Goal: Task Accomplishment & Management: Manage account settings

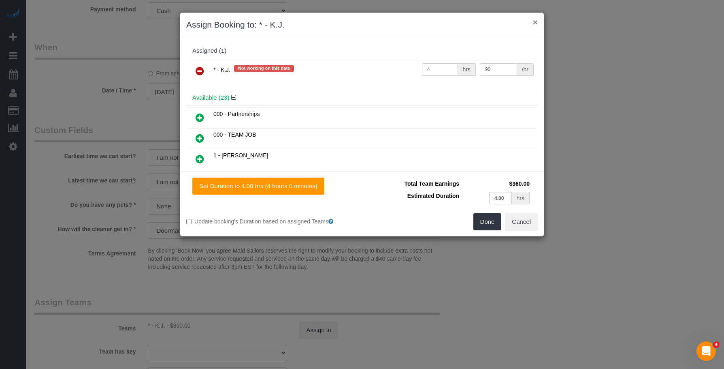
click at [534, 23] on button "×" at bounding box center [535, 22] width 5 height 9
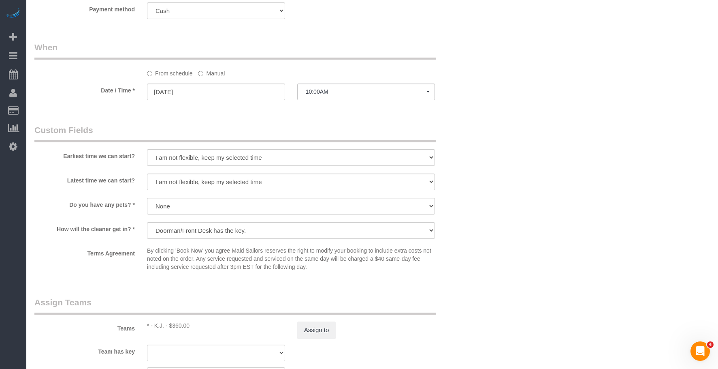
drag, startPoint x: 651, startPoint y: 205, endPoint x: 663, endPoint y: 196, distance: 14.7
click at [663, 201] on div "Who Email alessandro.prospato@elliman.com Name * Alessandro Prospato Jacky Xu R…" at bounding box center [371, 13] width 675 height 1163
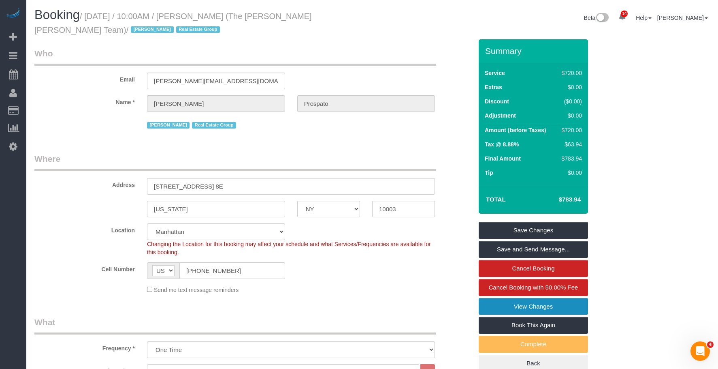
click at [563, 304] on link "View Changes" at bounding box center [533, 306] width 109 height 17
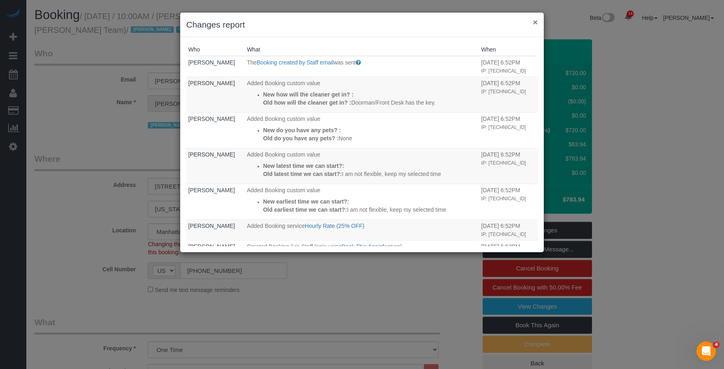
drag, startPoint x: 535, startPoint y: 23, endPoint x: 533, endPoint y: 30, distance: 6.6
click at [535, 23] on button "×" at bounding box center [535, 22] width 5 height 9
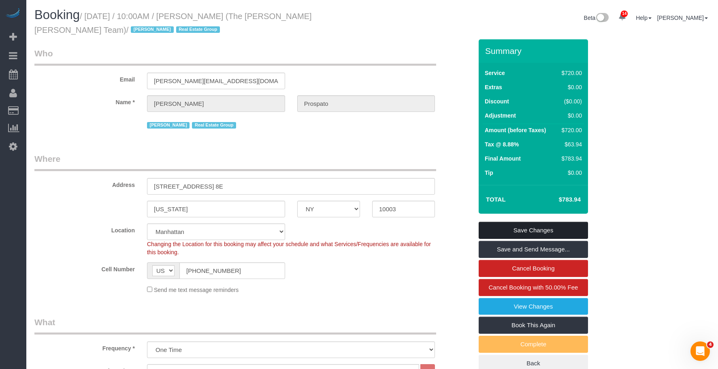
click at [524, 226] on link "Save Changes" at bounding box center [533, 230] width 109 height 17
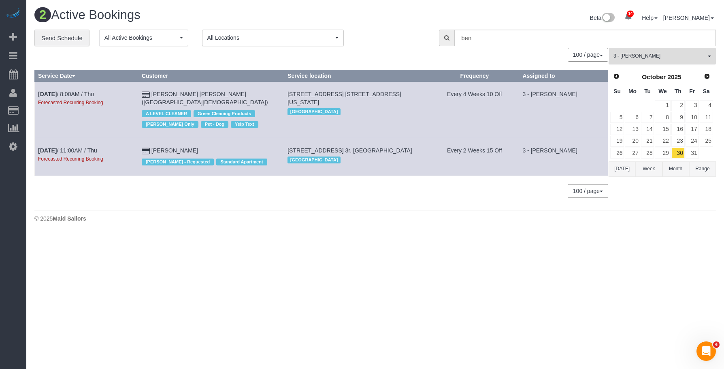
click at [689, 62] on button "3 - Patricia Sinche All Teams" at bounding box center [662, 56] width 107 height 17
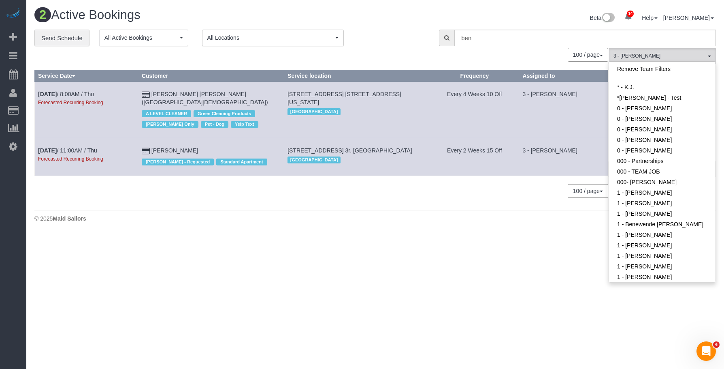
scroll to position [690, 0]
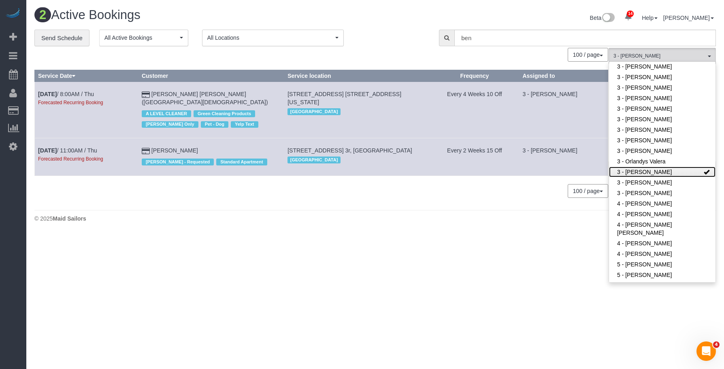
click at [657, 173] on link "3 - [PERSON_NAME]" at bounding box center [662, 171] width 107 height 11
click at [335, 256] on body "14 Beta Your Notifications You have 0 alerts × You have 4 to charge for 09/08/2…" at bounding box center [362, 184] width 724 height 369
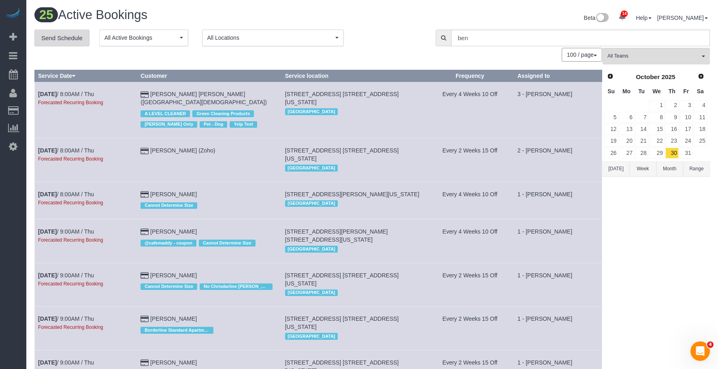
click at [69, 36] on link "Send Schedule" at bounding box center [61, 38] width 55 height 17
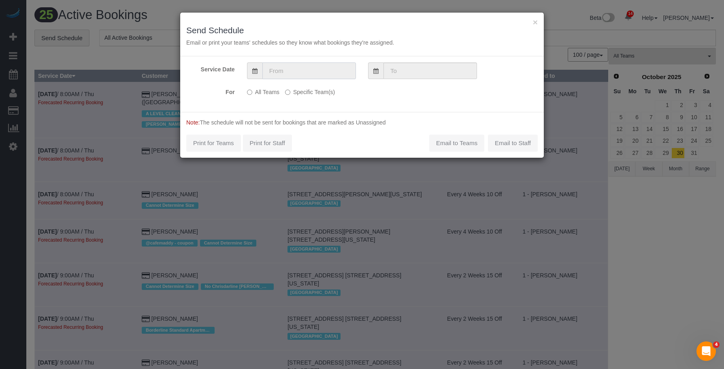
click at [294, 64] on input "text" at bounding box center [309, 70] width 94 height 17
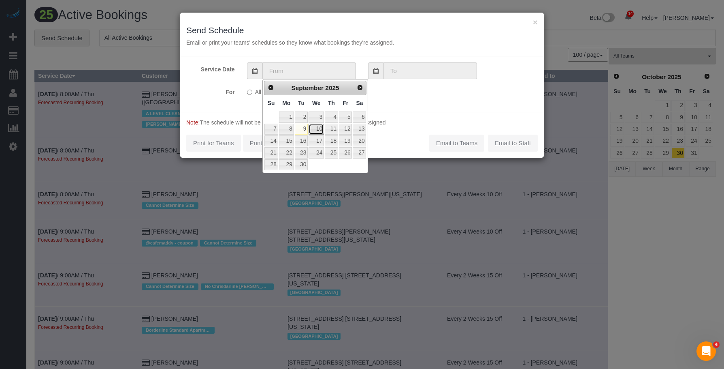
click at [318, 127] on link "10" at bounding box center [316, 129] width 15 height 11
type input "[DATE]"
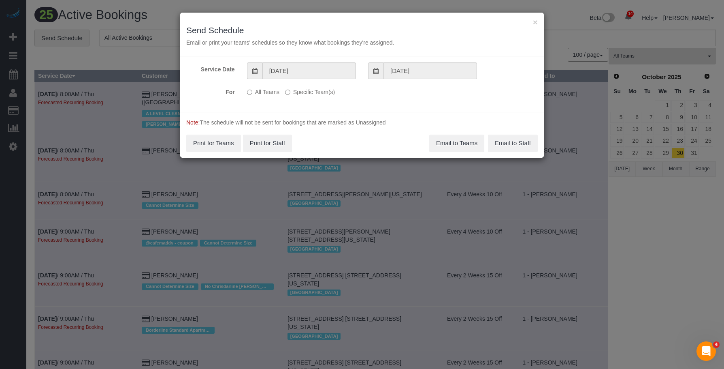
click at [319, 92] on label "Specific Team(s)" at bounding box center [310, 90] width 50 height 11
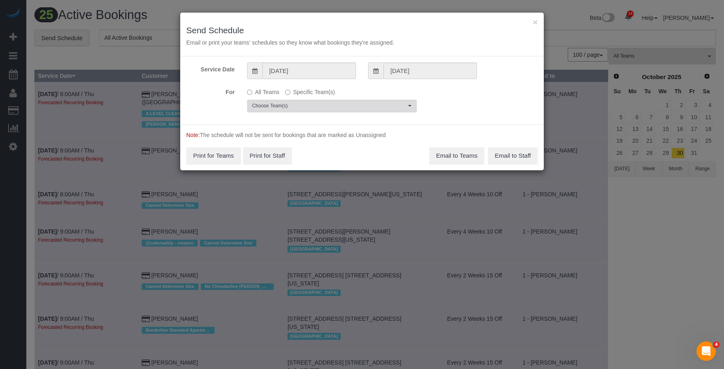
click at [352, 105] on span "Choose Team(s)" at bounding box center [329, 105] width 154 height 7
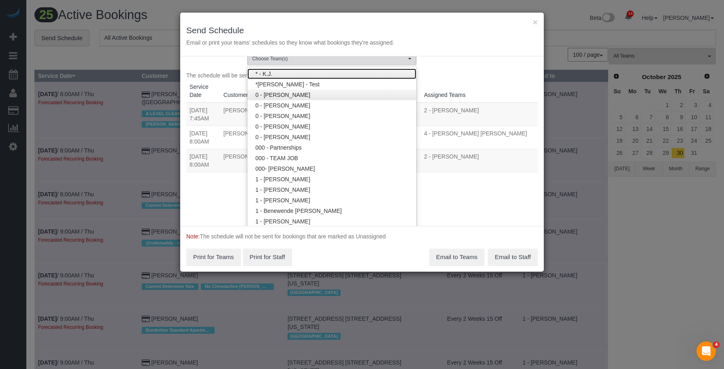
scroll to position [42, 0]
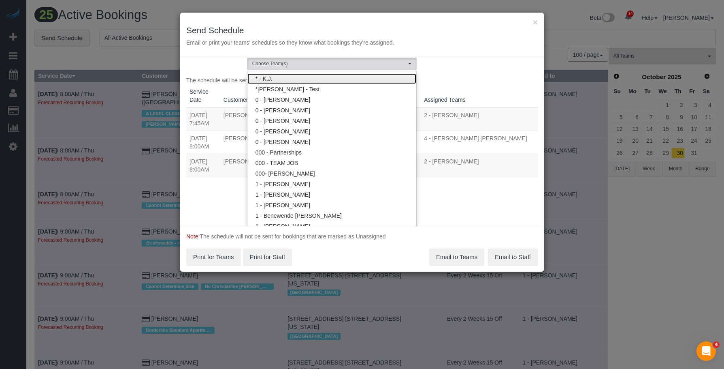
click at [326, 80] on link "* - K.J." at bounding box center [331, 78] width 169 height 11
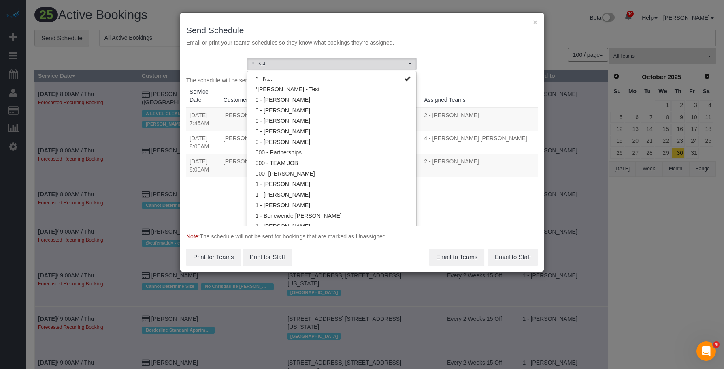
click at [349, 18] on div "× Send Schedule Email or print your teams' schedules so they know what bookings…" at bounding box center [362, 35] width 364 height 44
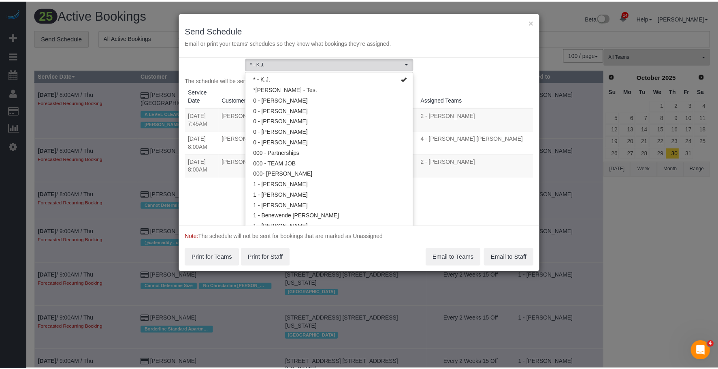
scroll to position [0, 0]
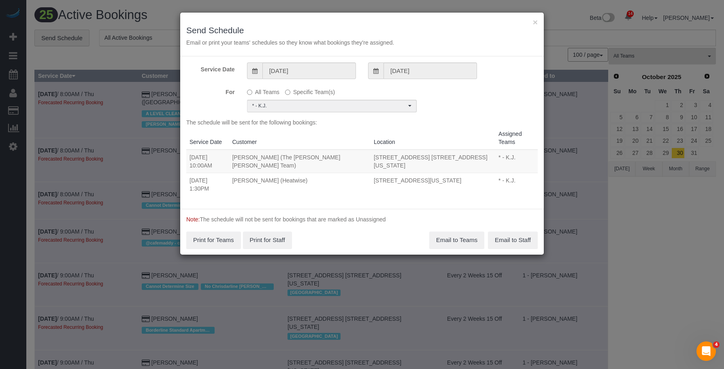
drag, startPoint x: 188, startPoint y: 156, endPoint x: 386, endPoint y: 167, distance: 197.9
click at [386, 167] on tr "09/10/2025 10:00AM Alessandro Prospato (The Eklund Gomes Team) 215 East 19th St…" at bounding box center [362, 160] width 352 height 23
copy tr "09/10/2025 10:00AM Alessandro Prospato (The Eklund Gomes Team) 215 East 19th St…"
click at [465, 232] on button "Email to Teams" at bounding box center [456, 239] width 55 height 17
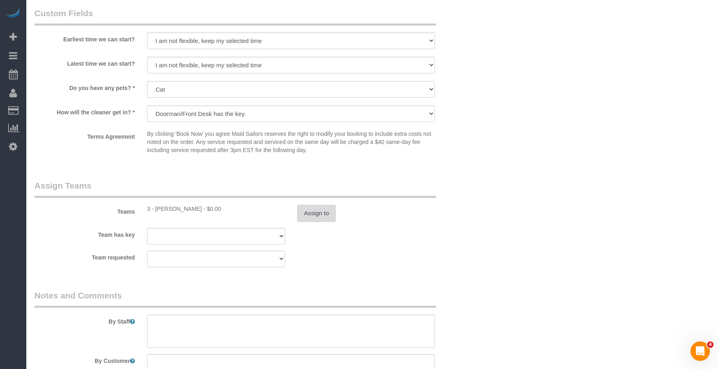
click at [316, 217] on button "Assign to" at bounding box center [316, 213] width 39 height 17
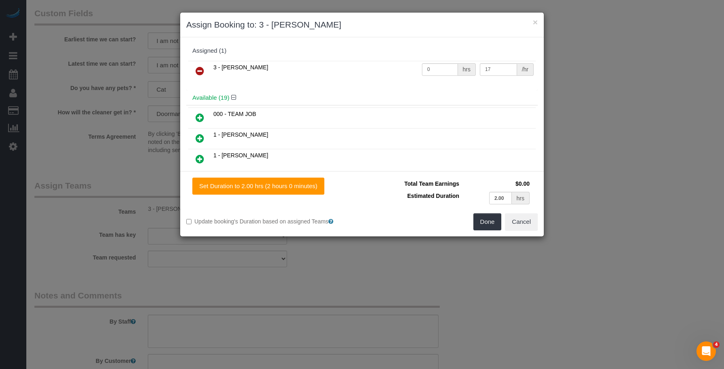
drag, startPoint x: 197, startPoint y: 69, endPoint x: 234, endPoint y: 109, distance: 53.9
click at [198, 70] on icon at bounding box center [200, 71] width 9 height 10
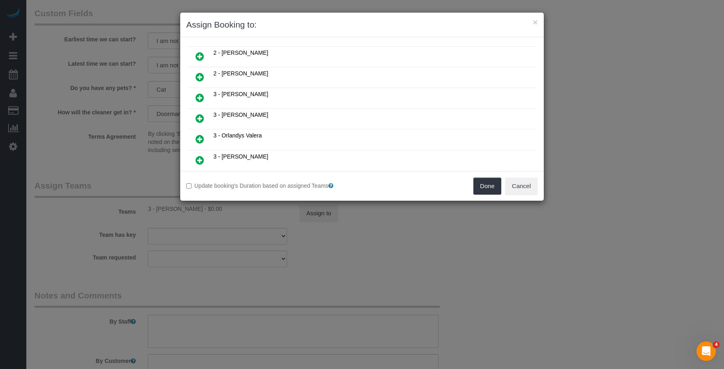
scroll to position [324, 0]
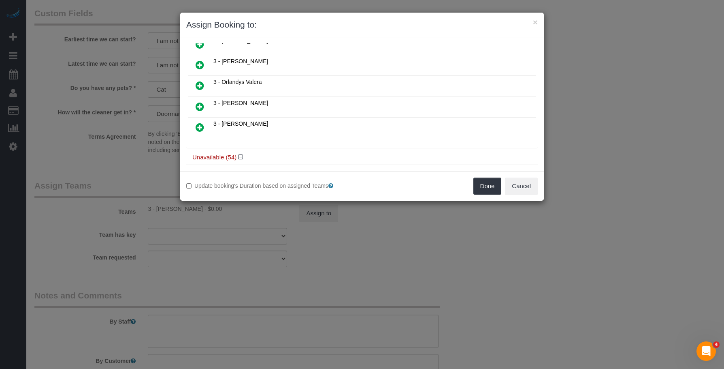
click at [200, 108] on icon at bounding box center [200, 107] width 9 height 10
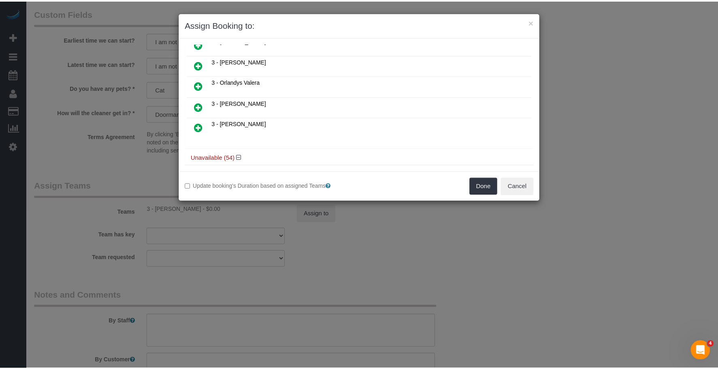
scroll to position [384, 0]
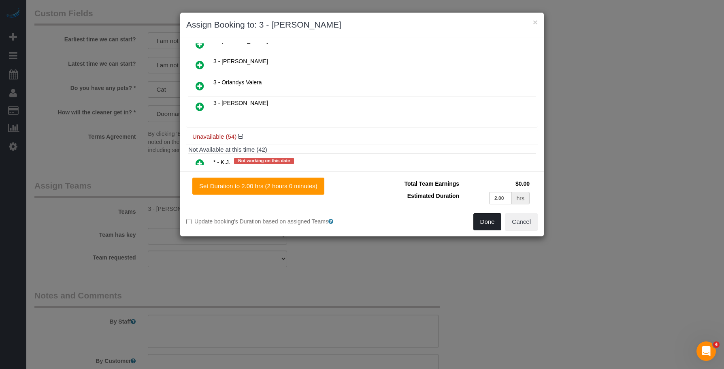
click at [487, 224] on button "Done" at bounding box center [487, 221] width 28 height 17
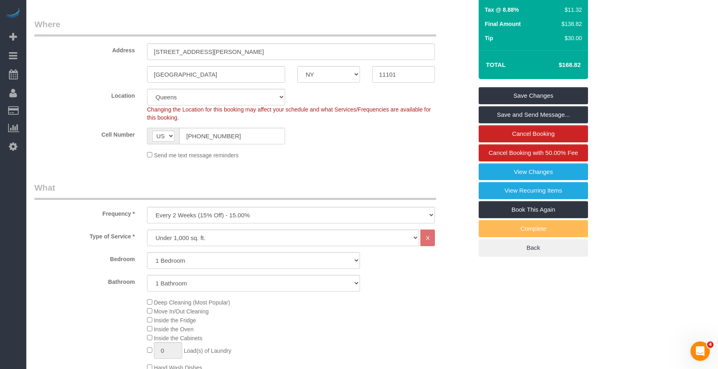
scroll to position [70, 0]
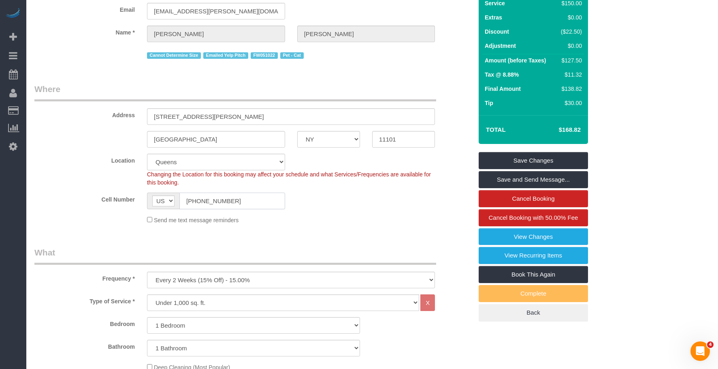
drag, startPoint x: 237, startPoint y: 199, endPoint x: 204, endPoint y: 163, distance: 49.0
click at [98, 194] on div "Cell Number AF AL DZ AD AO AI AQ AG AR AM AW AU AT AZ BS BH BD BB BY BE BZ BJ B…" at bounding box center [253, 200] width 450 height 17
drag, startPoint x: 513, startPoint y: 158, endPoint x: 435, endPoint y: 172, distance: 79.1
click at [513, 158] on link "Save Changes" at bounding box center [533, 160] width 109 height 17
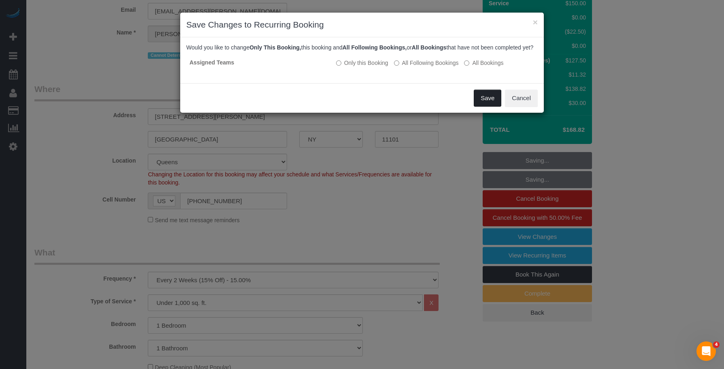
click at [482, 101] on button "Save" at bounding box center [488, 97] width 28 height 17
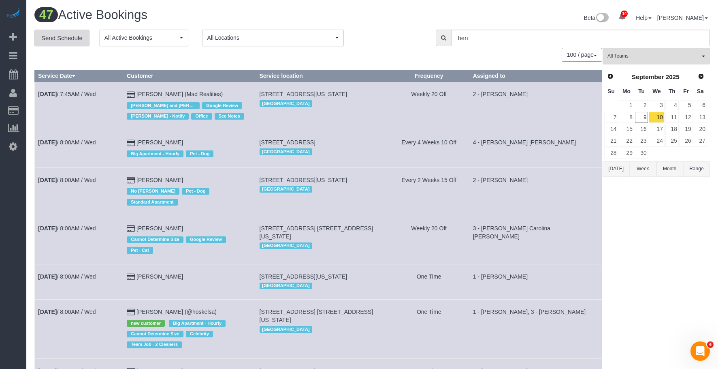
click at [61, 38] on link "Send Schedule" at bounding box center [61, 38] width 55 height 17
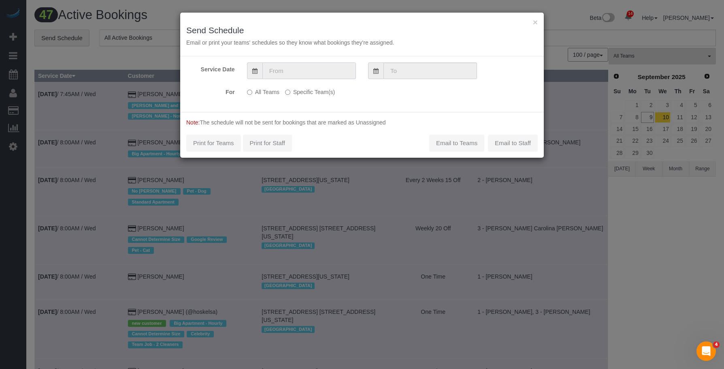
click at [323, 71] on input "text" at bounding box center [309, 70] width 94 height 17
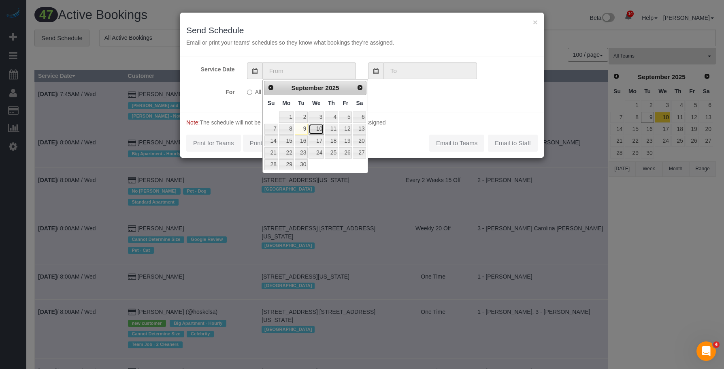
click at [320, 129] on link "10" at bounding box center [316, 129] width 15 height 11
type input "[DATE]"
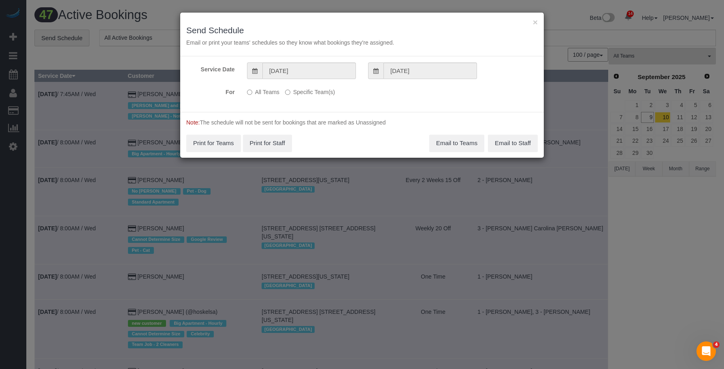
click at [321, 96] on label "Specific Team(s)" at bounding box center [310, 90] width 50 height 11
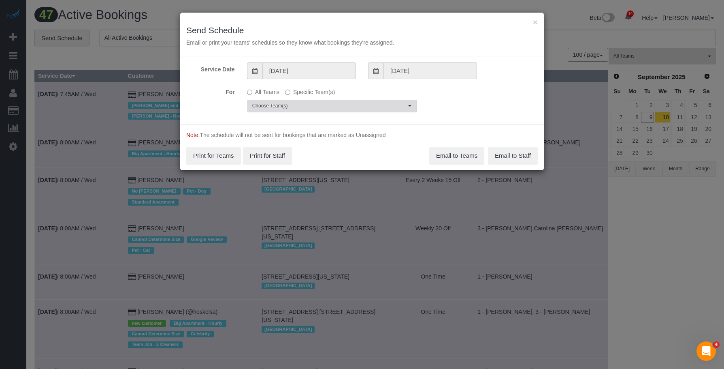
click at [356, 105] on span "Choose Team(s)" at bounding box center [329, 105] width 154 height 7
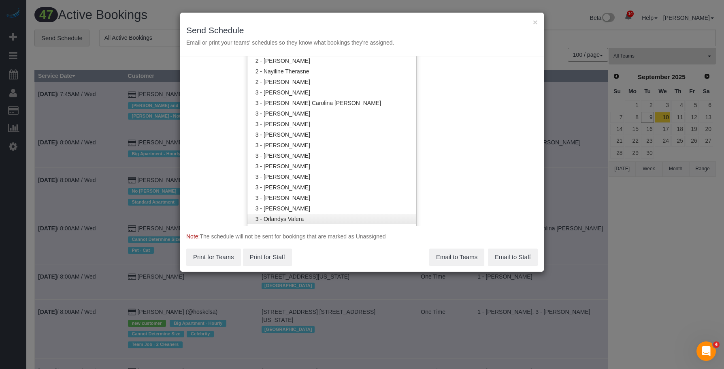
scroll to position [731, 0]
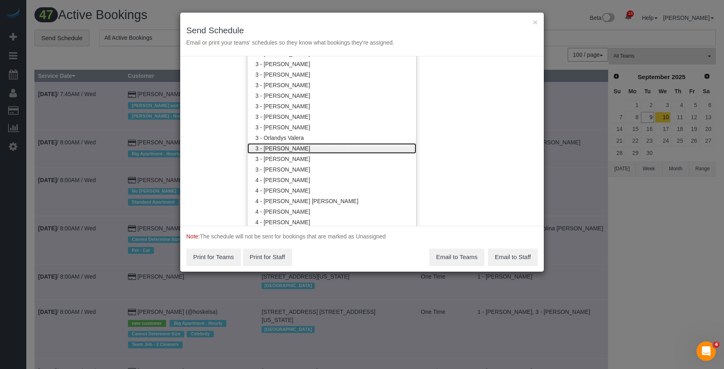
click at [311, 148] on link "3 - [PERSON_NAME]" at bounding box center [331, 148] width 169 height 11
click at [370, 19] on div "× Send Schedule Email or print your teams' schedules so they know what bookings…" at bounding box center [362, 35] width 364 height 44
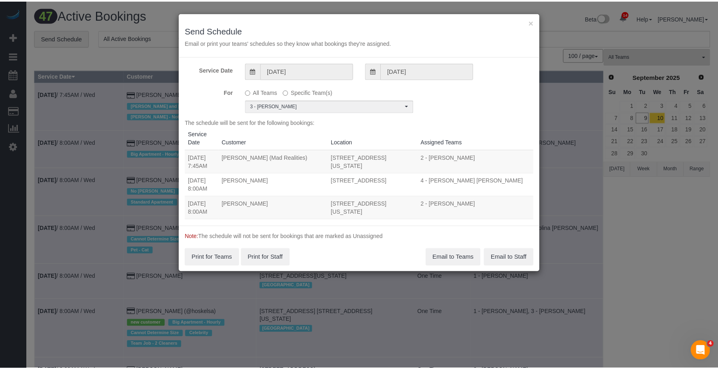
scroll to position [0, 0]
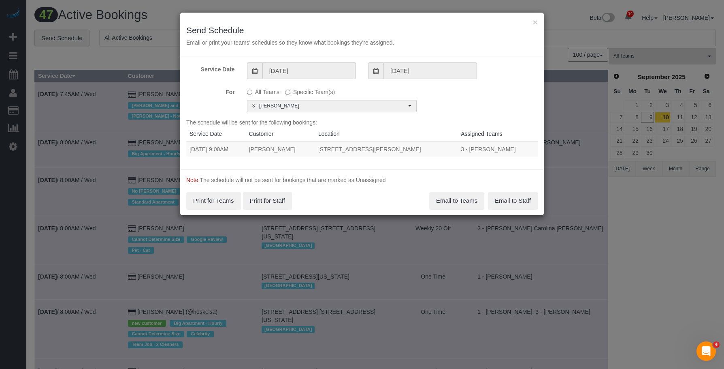
drag, startPoint x: 188, startPoint y: 150, endPoint x: 464, endPoint y: 145, distance: 275.8
click at [464, 145] on tr "09/10/2025 9:00AM Sara Carlini 28-10 Jackson Avenue, Apt.41n, Long Island City,…" at bounding box center [362, 148] width 352 height 15
click at [242, 160] on div "The schedule will be sent for the following bookings: Service Date Customer Loc…" at bounding box center [362, 140] width 352 height 45
drag, startPoint x: 188, startPoint y: 151, endPoint x: 470, endPoint y: 143, distance: 282.0
click at [470, 143] on tr "09/10/2025 9:00AM Sara Carlini 28-10 Jackson Avenue, Apt.41n, Long Island City,…" at bounding box center [362, 148] width 352 height 15
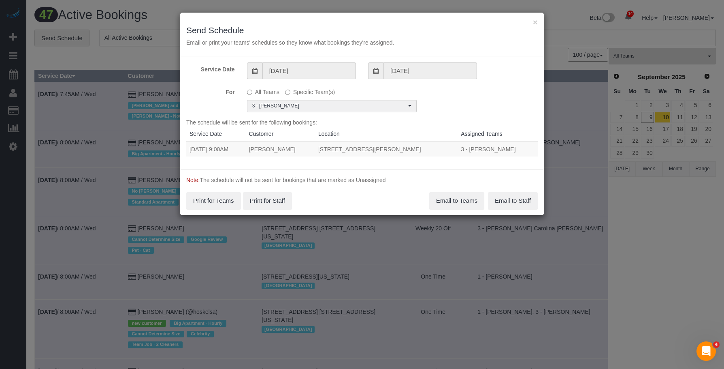
copy tr "09/10/2025 9:00AM Sara Carlini 28-10 Jackson Avenue, Apt.41n, Long Island City,…"
click at [446, 200] on button "Email to Teams" at bounding box center [456, 200] width 55 height 17
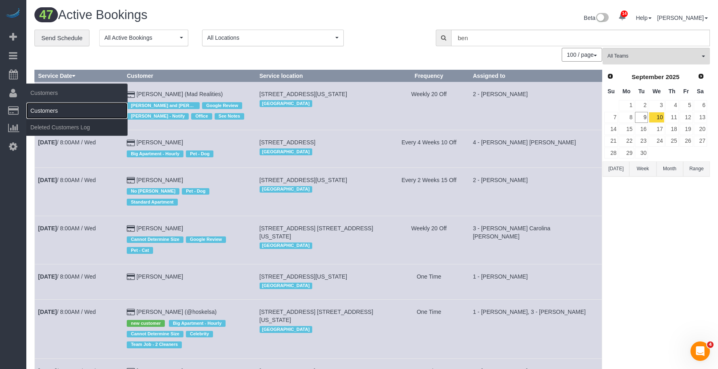
click at [52, 105] on link "Customers" at bounding box center [76, 110] width 101 height 16
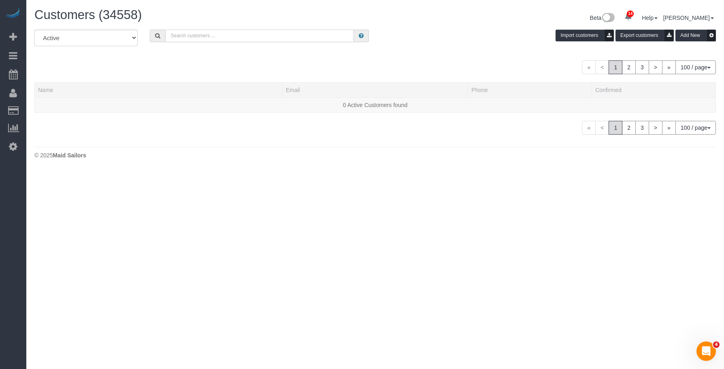
click at [237, 35] on input "text" at bounding box center [259, 36] width 189 height 13
paste input "[PERSON_NAME]"
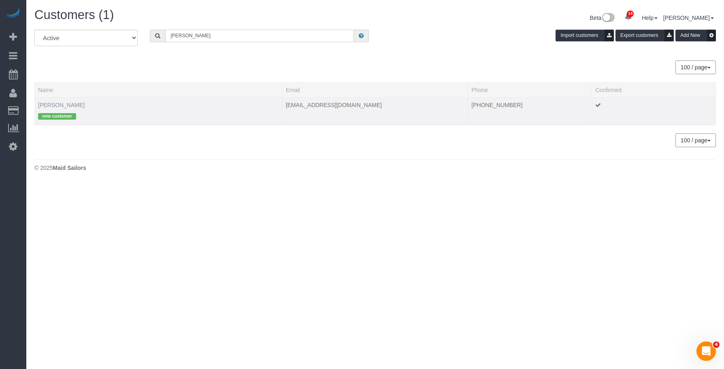
type input "[PERSON_NAME]"
drag, startPoint x: 68, startPoint y: 105, endPoint x: 117, endPoint y: 111, distance: 49.0
click at [68, 105] on link "[PERSON_NAME]" at bounding box center [61, 105] width 47 height 6
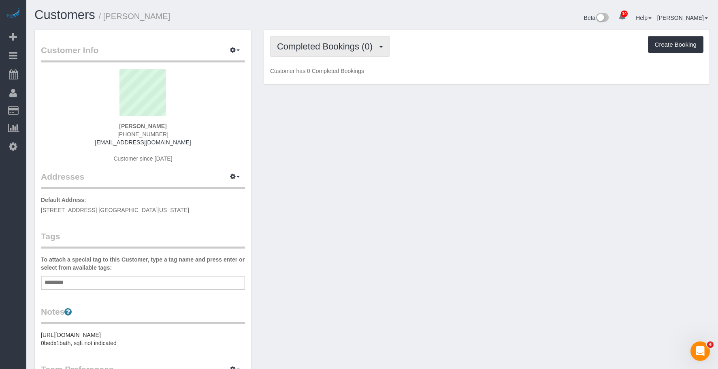
drag, startPoint x: 314, startPoint y: 48, endPoint x: 309, endPoint y: 73, distance: 25.6
click at [314, 48] on span "Completed Bookings (0)" at bounding box center [327, 46] width 100 height 10
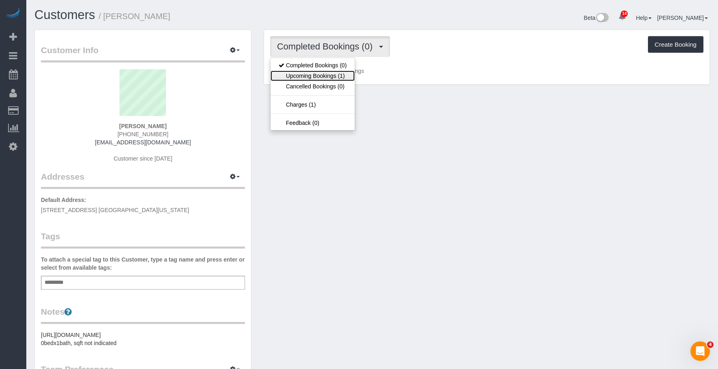
click at [309, 73] on link "Upcoming Bookings (1)" at bounding box center [313, 75] width 84 height 11
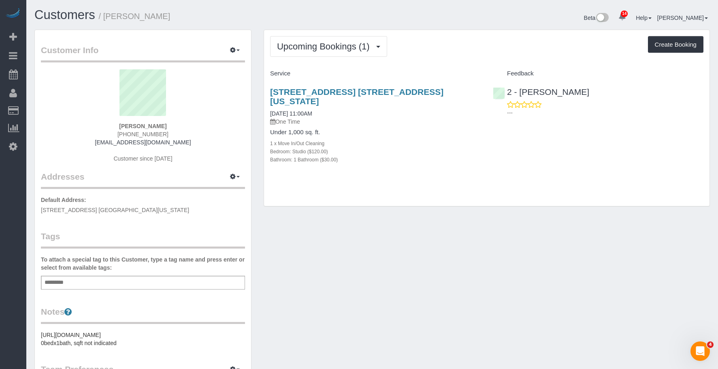
drag, startPoint x: 374, startPoint y: 112, endPoint x: 377, endPoint y: 88, distance: 24.5
click at [375, 117] on p "One Time" at bounding box center [375, 121] width 211 height 8
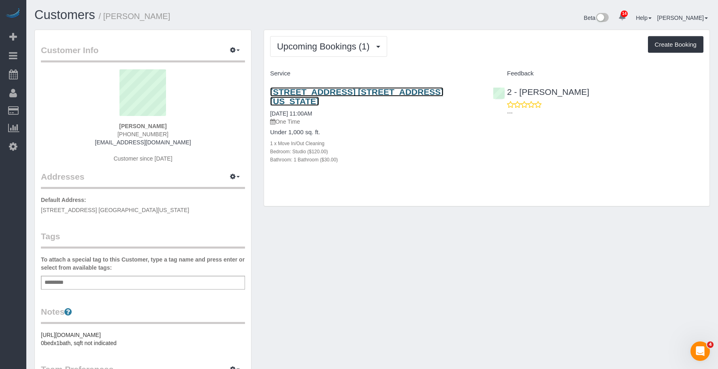
click at [378, 87] on link "647 2nd Avenue, Apt. 2b, New York, NY 10016" at bounding box center [356, 96] width 173 height 19
